Goal: Transaction & Acquisition: Obtain resource

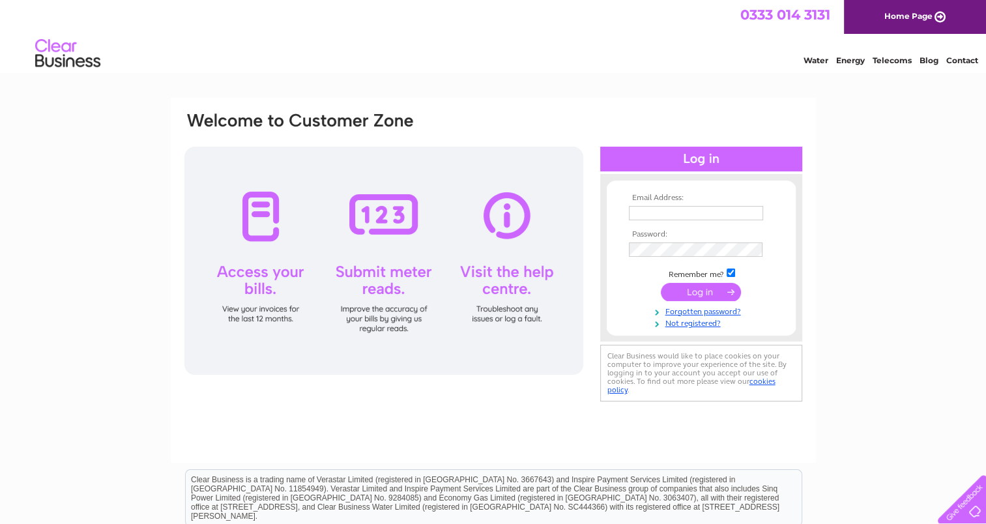
type input "karenbennett764@gmail.com"
click at [702, 294] on input "submit" at bounding box center [701, 292] width 80 height 18
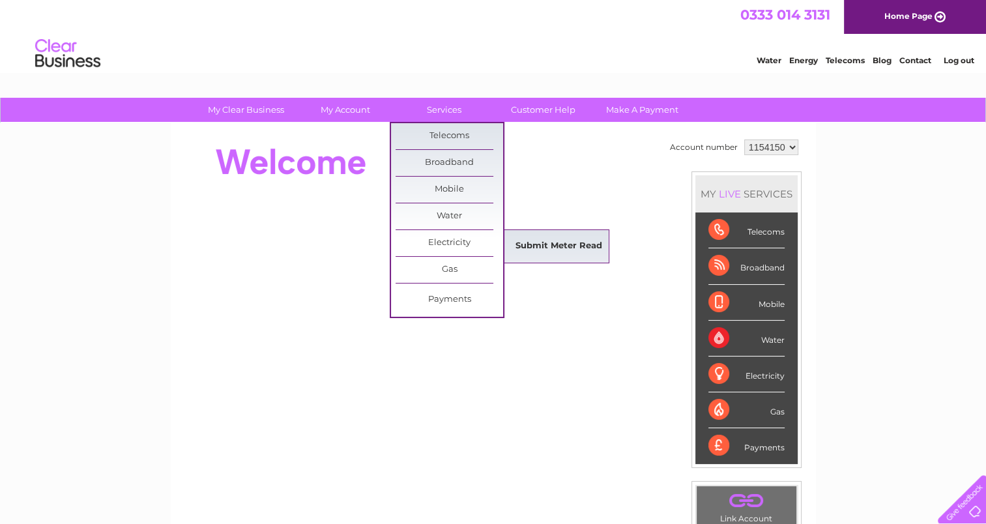
click at [553, 237] on link "Submit Meter Read" at bounding box center [559, 246] width 108 height 26
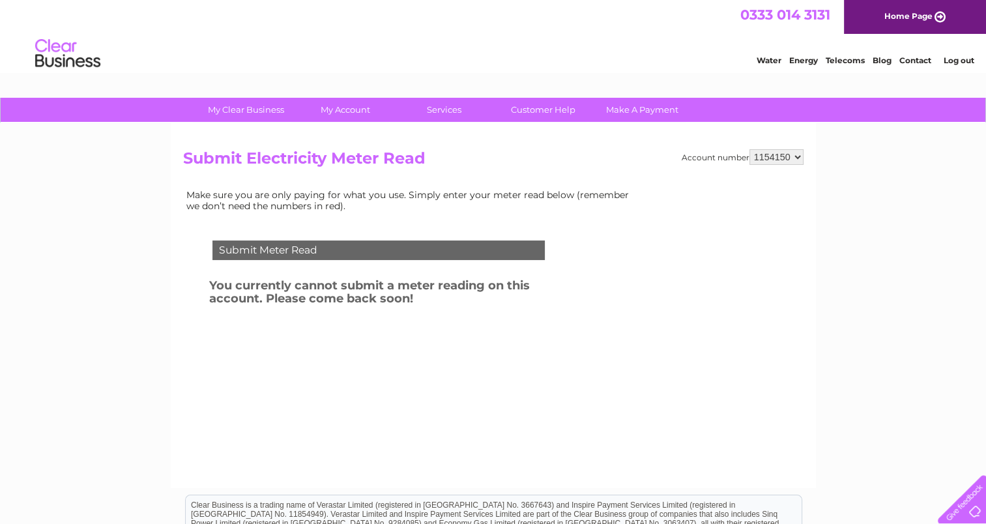
click at [370, 248] on div "Submit Meter Read" at bounding box center [378, 250] width 332 height 20
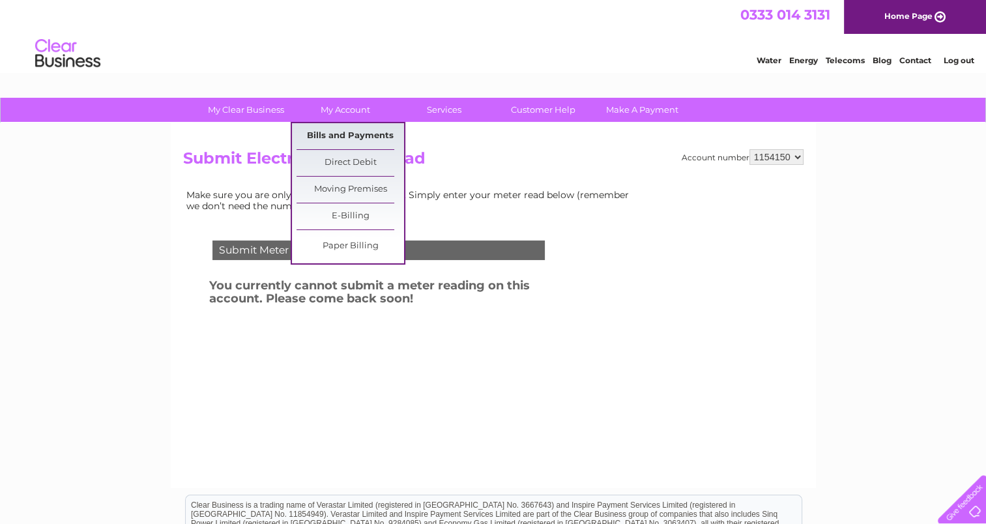
click at [343, 134] on link "Bills and Payments" at bounding box center [351, 136] width 108 height 26
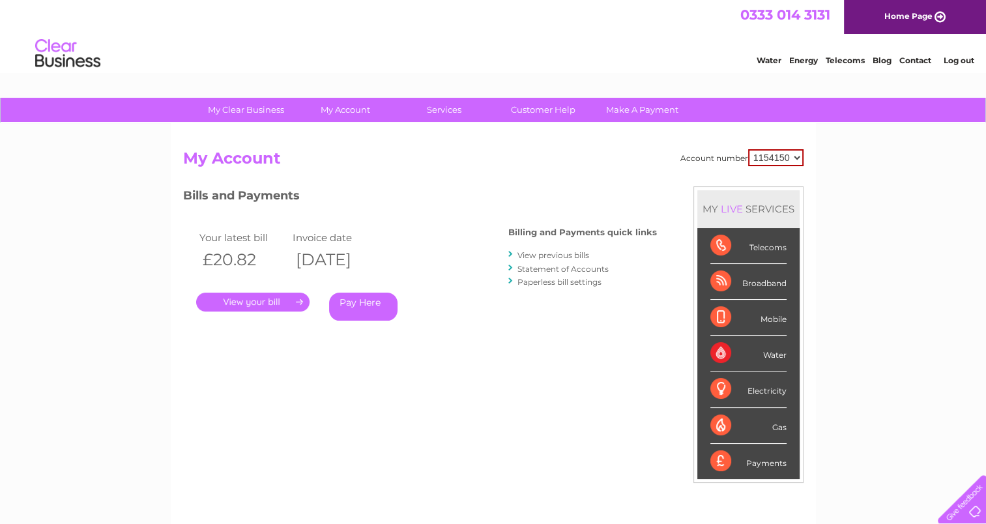
click at [547, 267] on link "Statement of Accounts" at bounding box center [562, 269] width 91 height 10
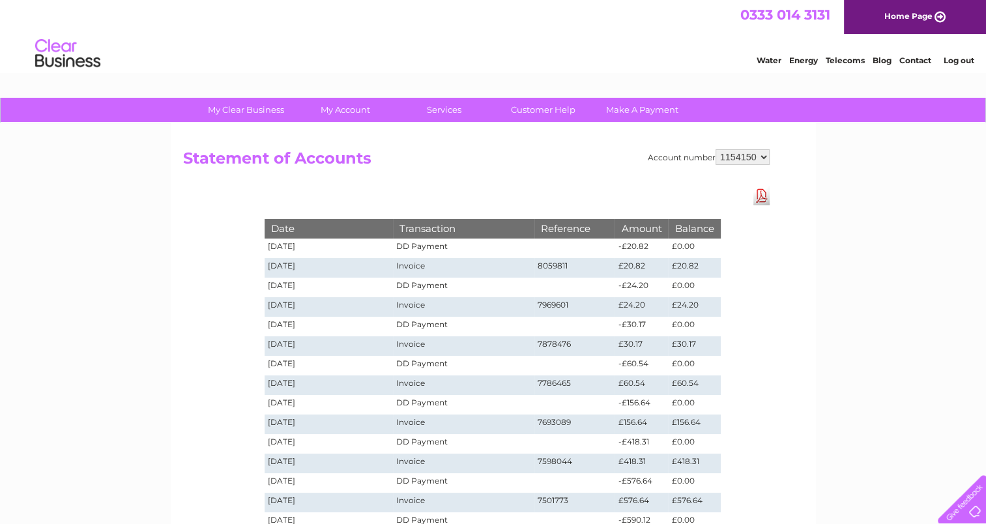
click at [967, 61] on link "Log out" at bounding box center [958, 60] width 31 height 10
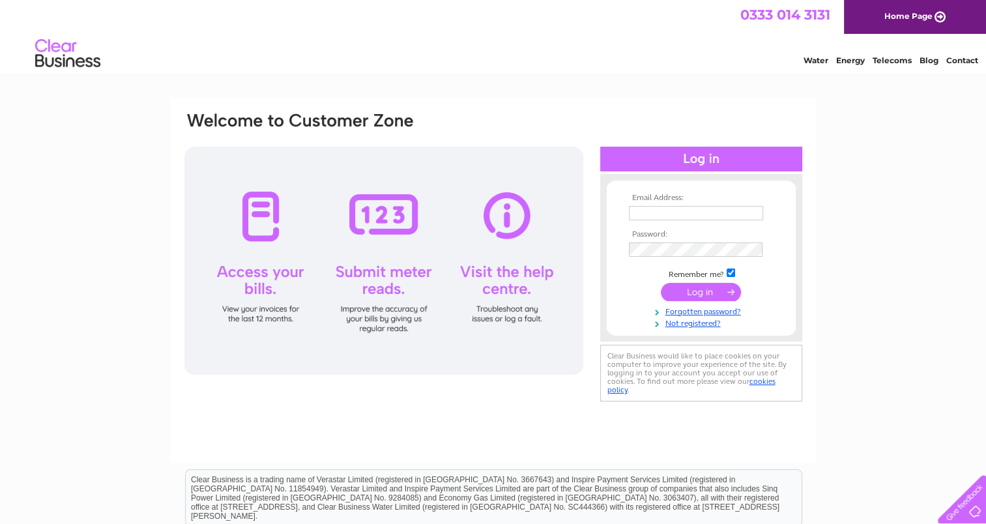
type input "[EMAIL_ADDRESS][DOMAIN_NAME]"
click at [694, 293] on input "submit" at bounding box center [701, 292] width 80 height 18
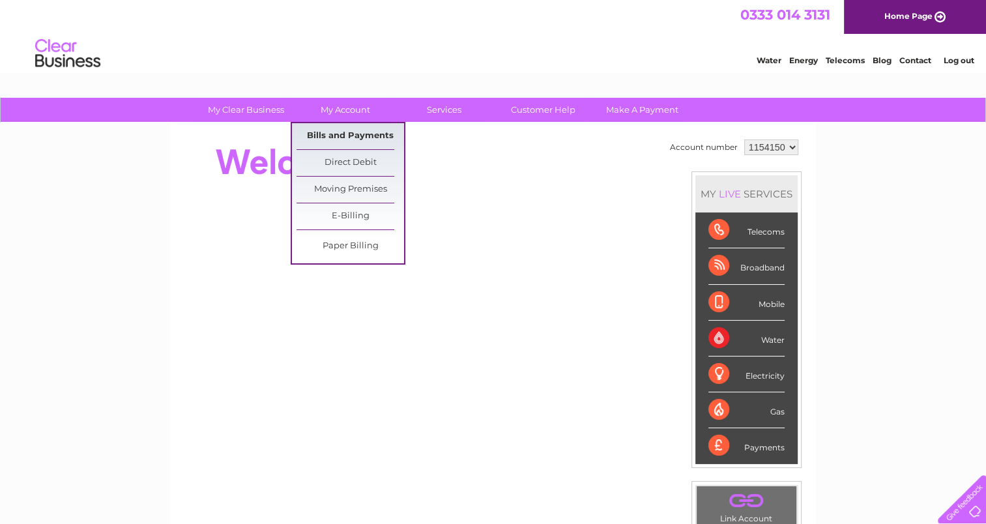
click at [338, 130] on link "Bills and Payments" at bounding box center [351, 136] width 108 height 26
click at [341, 130] on link "Bills and Payments" at bounding box center [351, 136] width 108 height 26
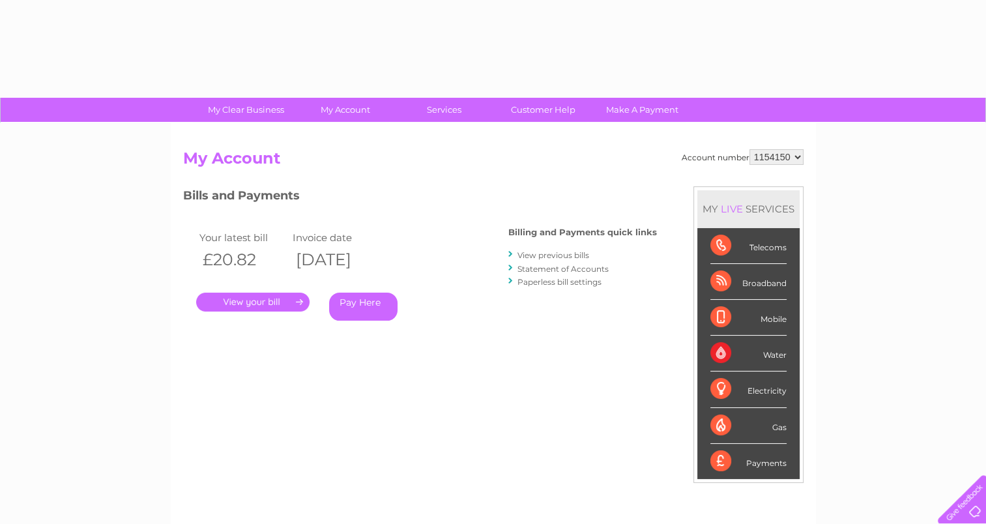
click at [269, 300] on link "." at bounding box center [252, 302] width 113 height 19
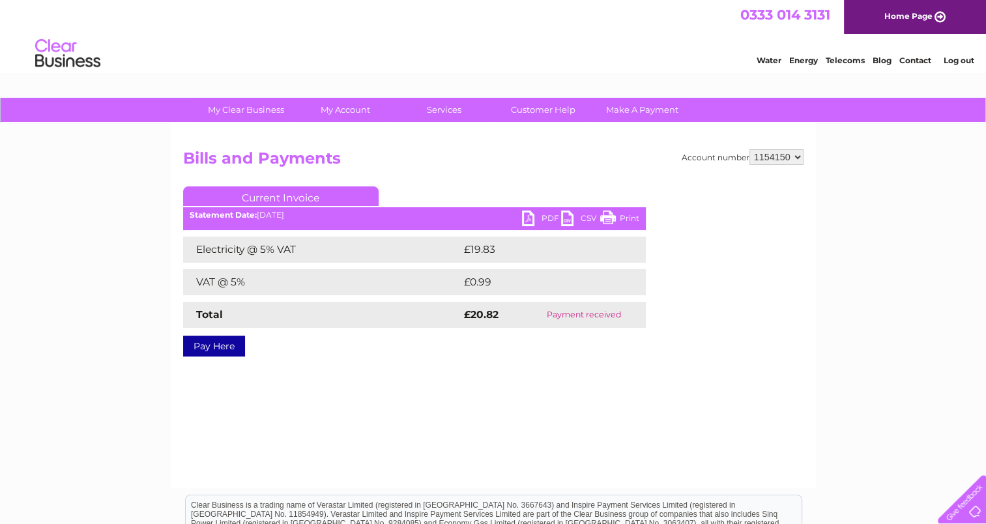
click at [542, 219] on link "PDF" at bounding box center [541, 219] width 39 height 19
